Goal: Transaction & Acquisition: Purchase product/service

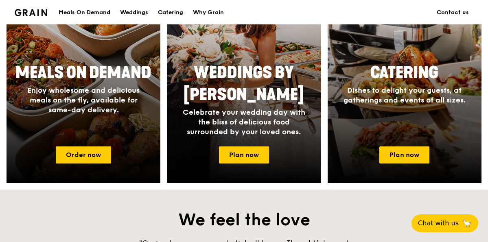
scroll to position [387, 0]
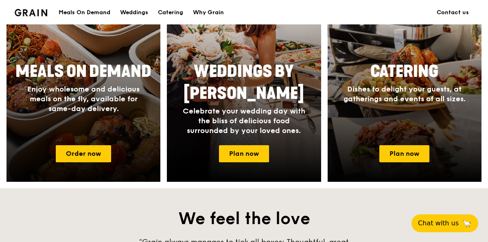
click at [122, 75] on span "Meals On Demand" at bounding box center [83, 72] width 136 height 20
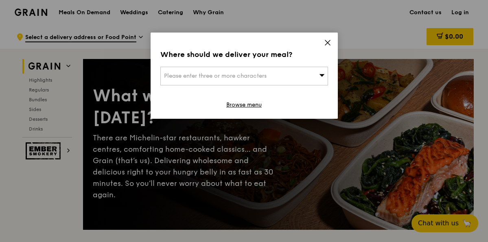
click at [178, 79] on span "Please enter three or more characters" at bounding box center [215, 75] width 102 height 7
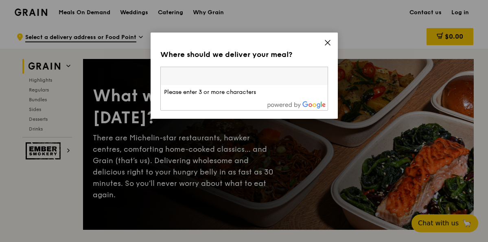
click at [324, 39] on icon at bounding box center [327, 42] width 7 height 7
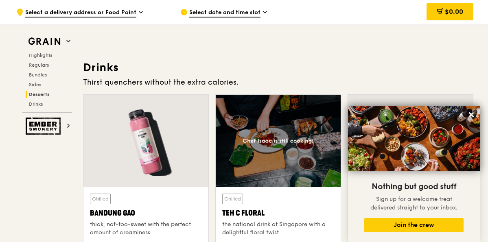
scroll to position [2771, 0]
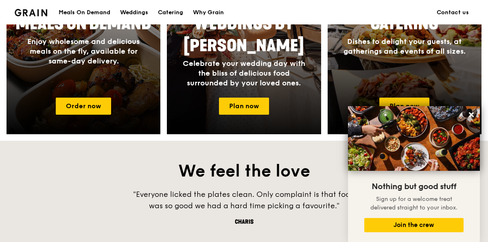
scroll to position [438, 0]
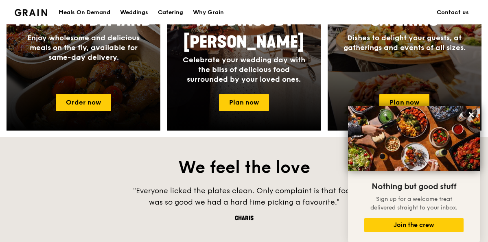
click at [375, 93] on div at bounding box center [404, 12] width 169 height 260
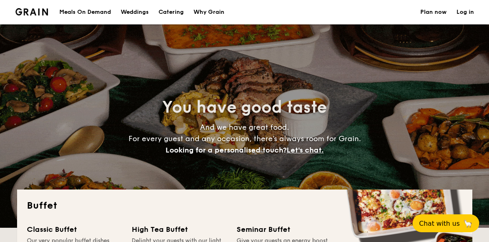
select select
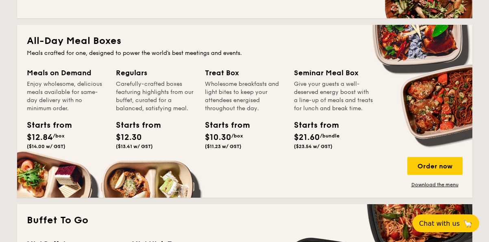
scroll to position [354, 0]
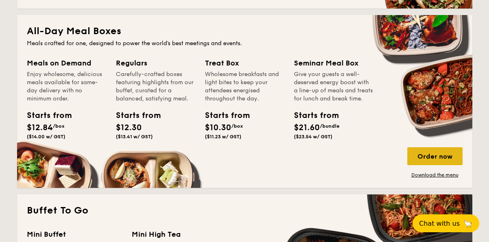
click at [426, 162] on div "Order now" at bounding box center [435, 156] width 55 height 18
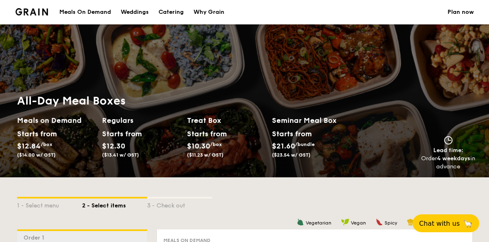
click at [333, 160] on div "Starts from $21.60 /bundle ($23.54 w/ GST)" at bounding box center [315, 144] width 92 height 33
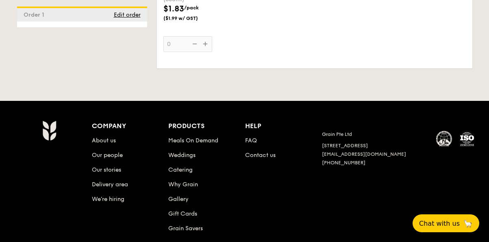
scroll to position [1760, 0]
